Goal: Task Accomplishment & Management: Manage account settings

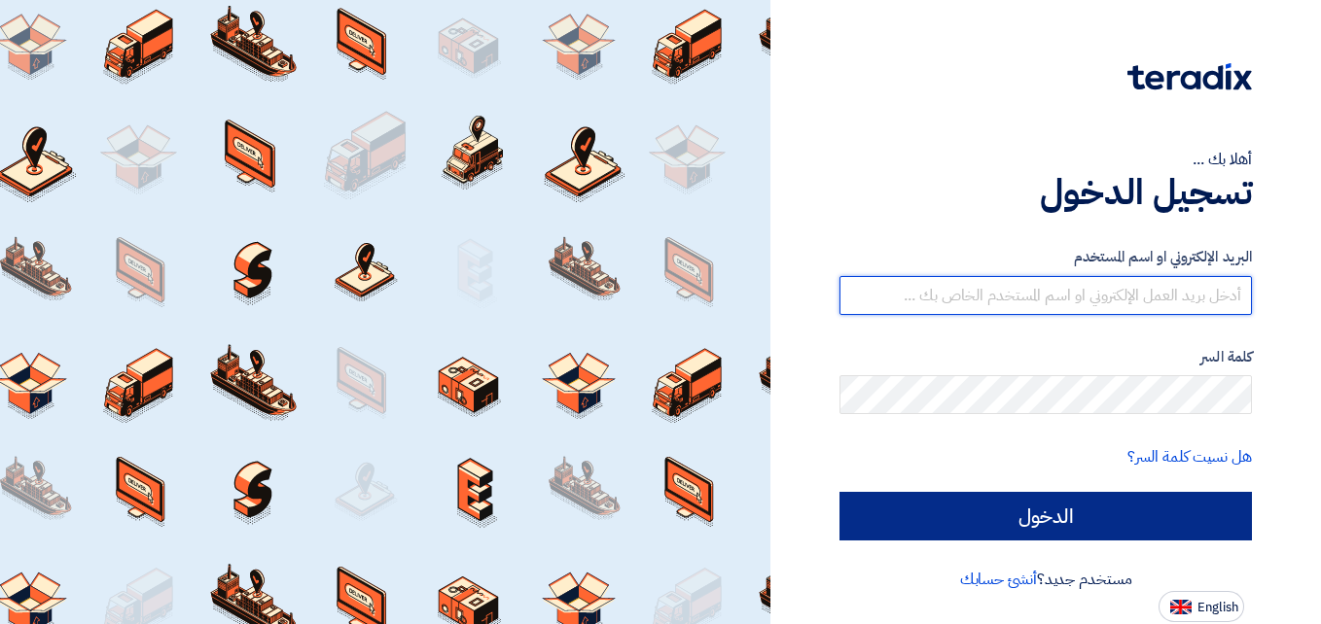
type input "[DOMAIN_NAME][EMAIL_ADDRESS][DOMAIN_NAME]"
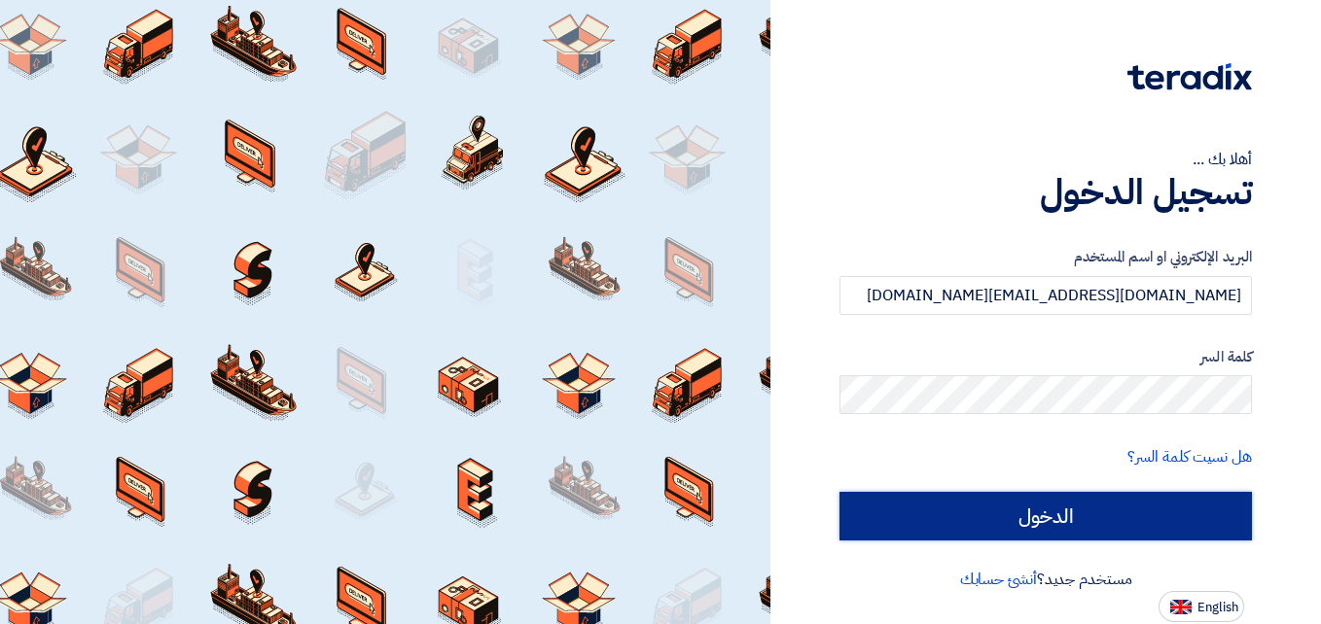
click at [1059, 519] on input "الدخول" at bounding box center [1045, 516] width 412 height 49
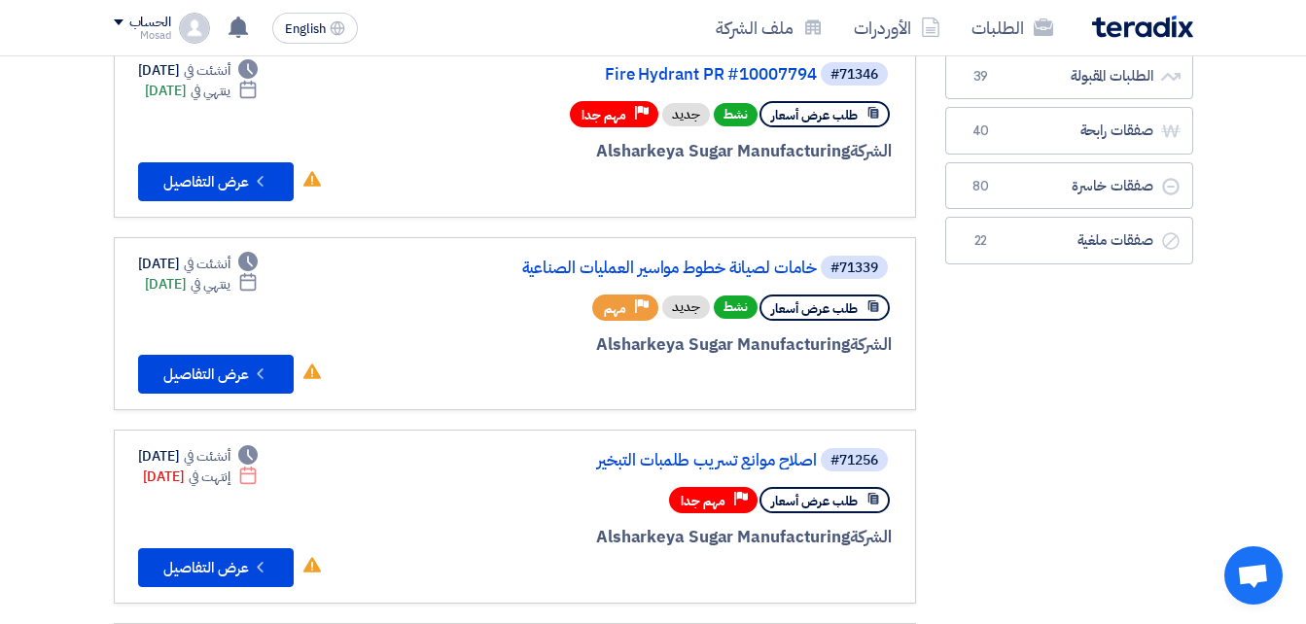
scroll to position [292, 0]
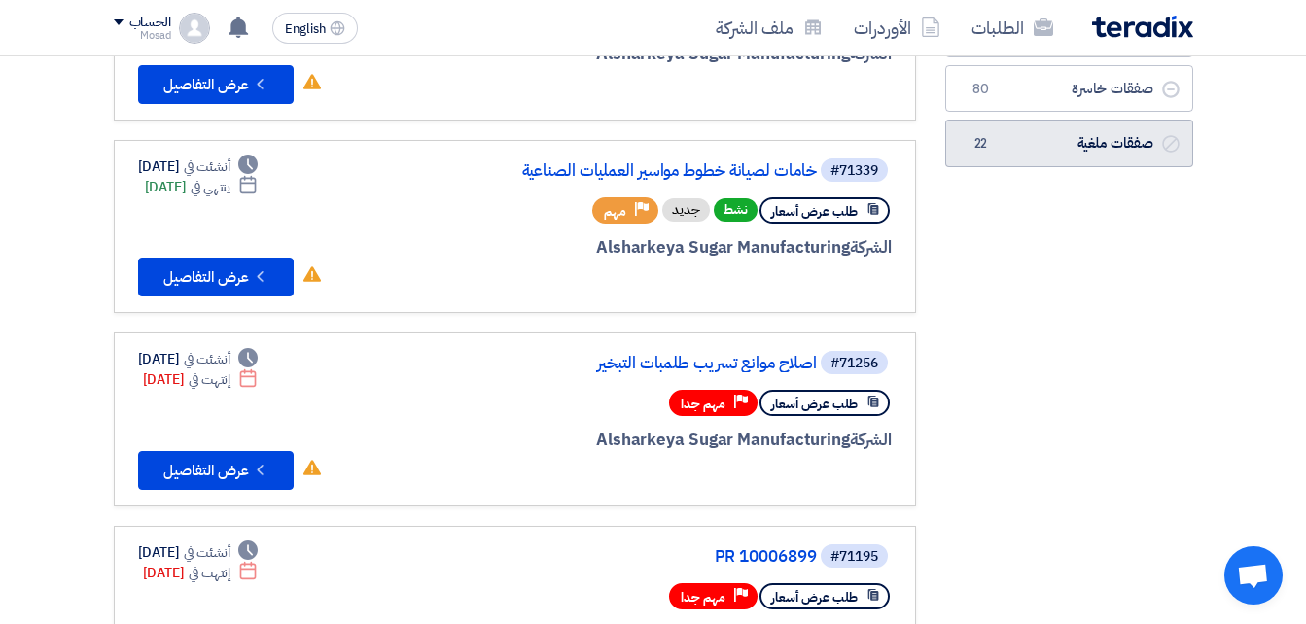
click at [1039, 133] on link "صفقات ملغية صفقات ملغية 22" at bounding box center [1069, 144] width 248 height 48
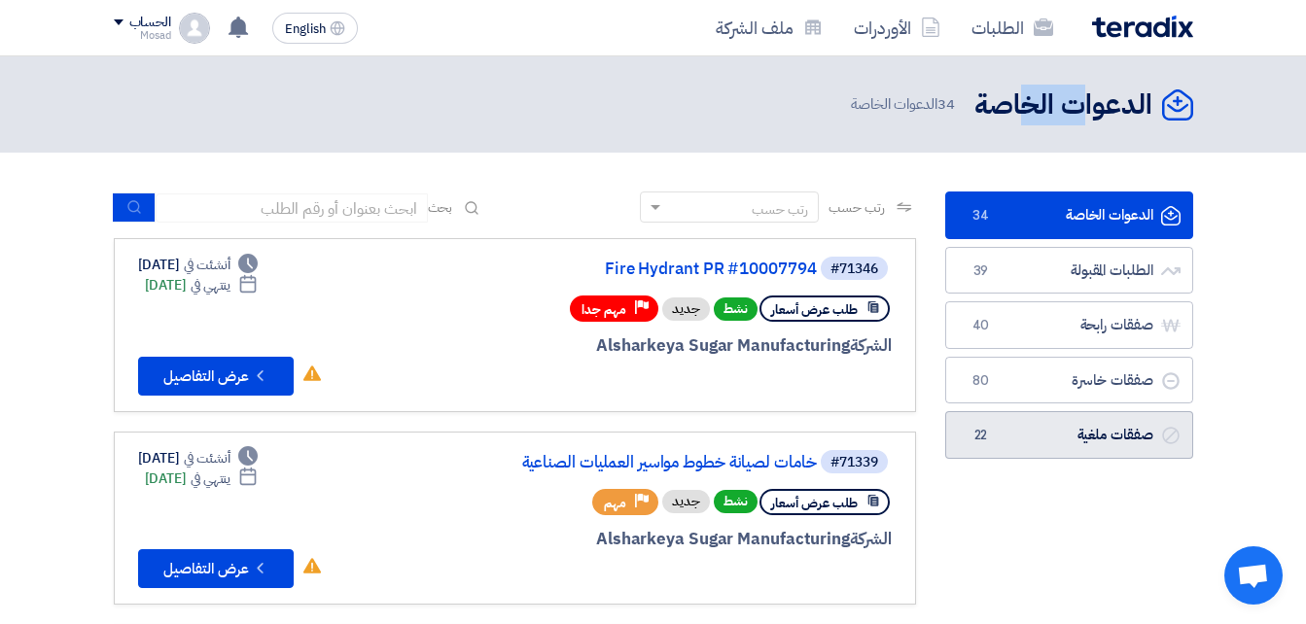
click at [1039, 133] on header "الدعوات الخاصة الدعوات الخاصة 34 الدعوات الخاصة" at bounding box center [653, 104] width 1306 height 96
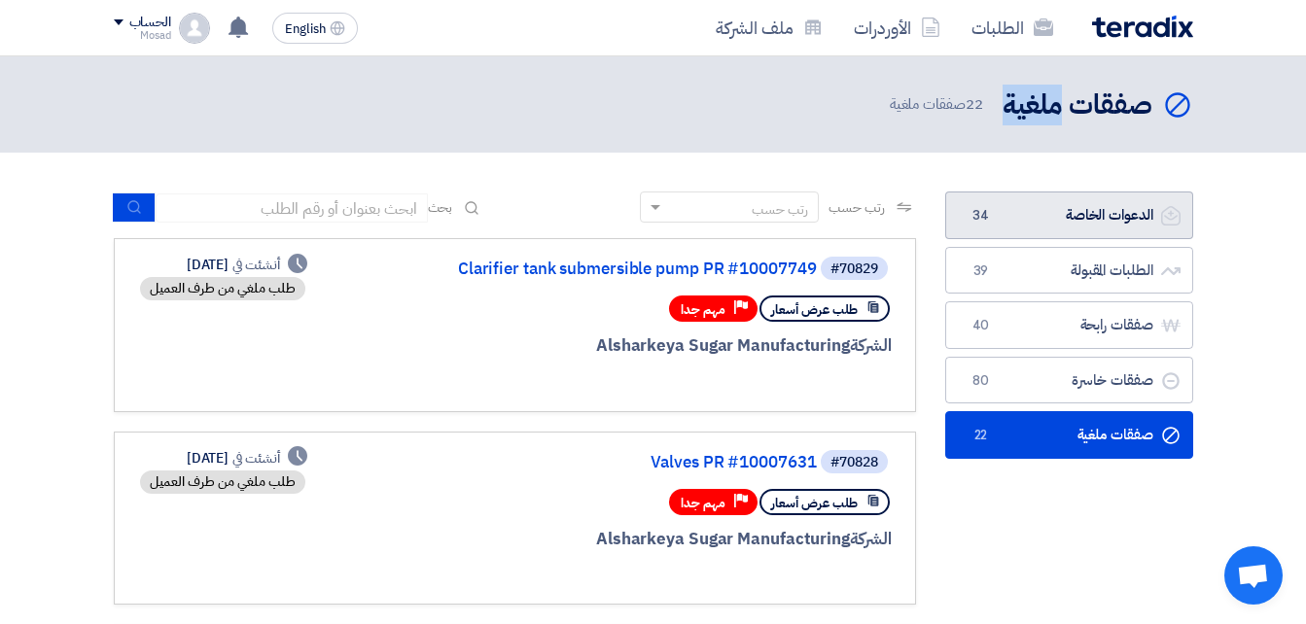
click at [1067, 219] on link "الدعوات الخاصة الدعوات الخاصة 34" at bounding box center [1069, 216] width 248 height 48
